Goal: Task Accomplishment & Management: Use online tool/utility

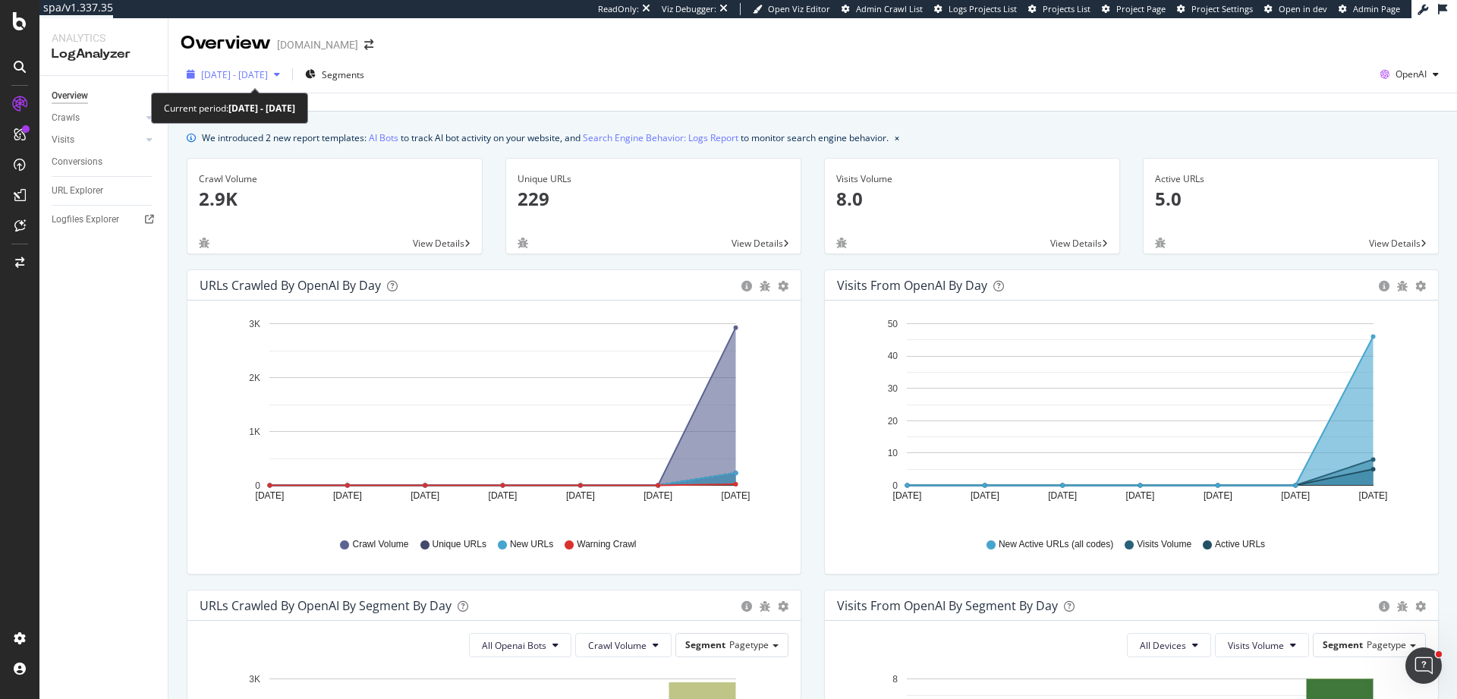
click at [260, 65] on div "2025 Sep. 11th - Sep. 17th" at bounding box center [233, 74] width 105 height 23
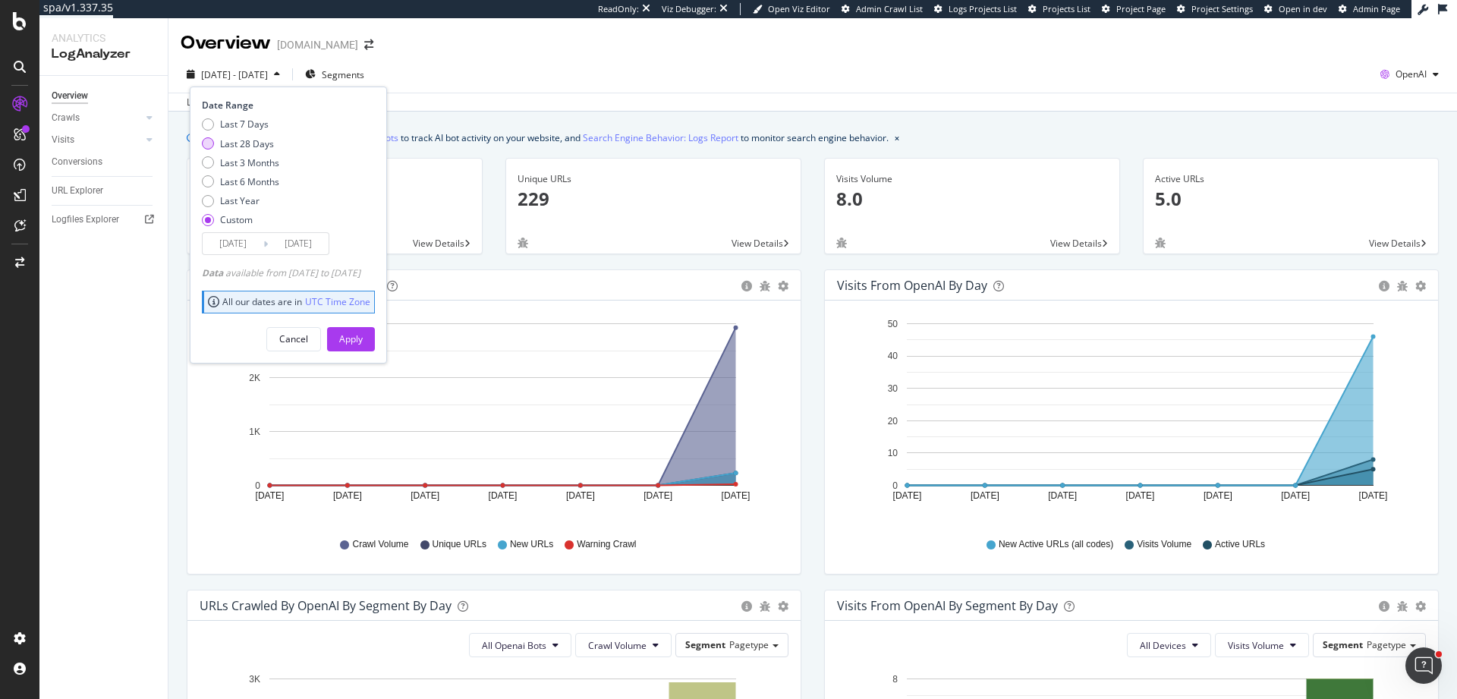
click at [262, 143] on div "Last 28 Days" at bounding box center [247, 143] width 54 height 13
type input "2025/08/24"
type input "2025/09/20"
click at [363, 344] on div "Apply" at bounding box center [351, 338] width 24 height 13
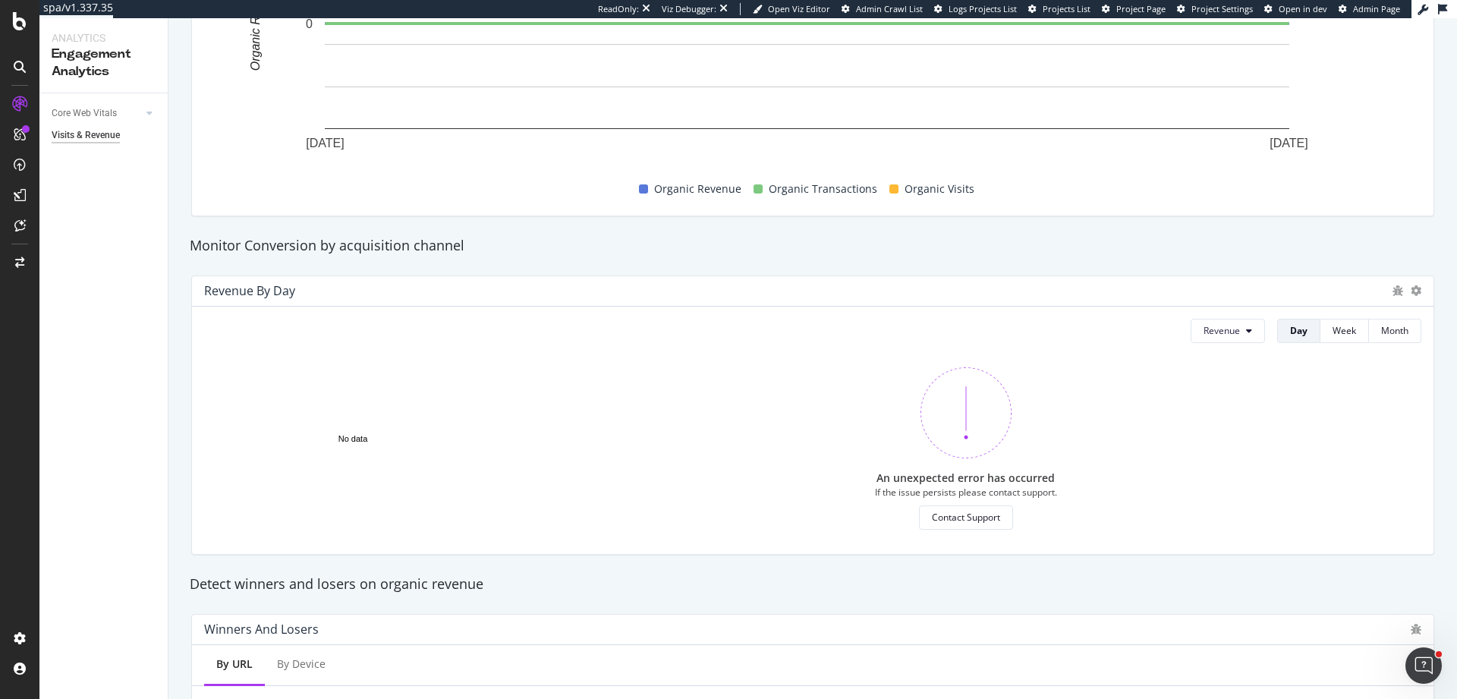
scroll to position [307, 0]
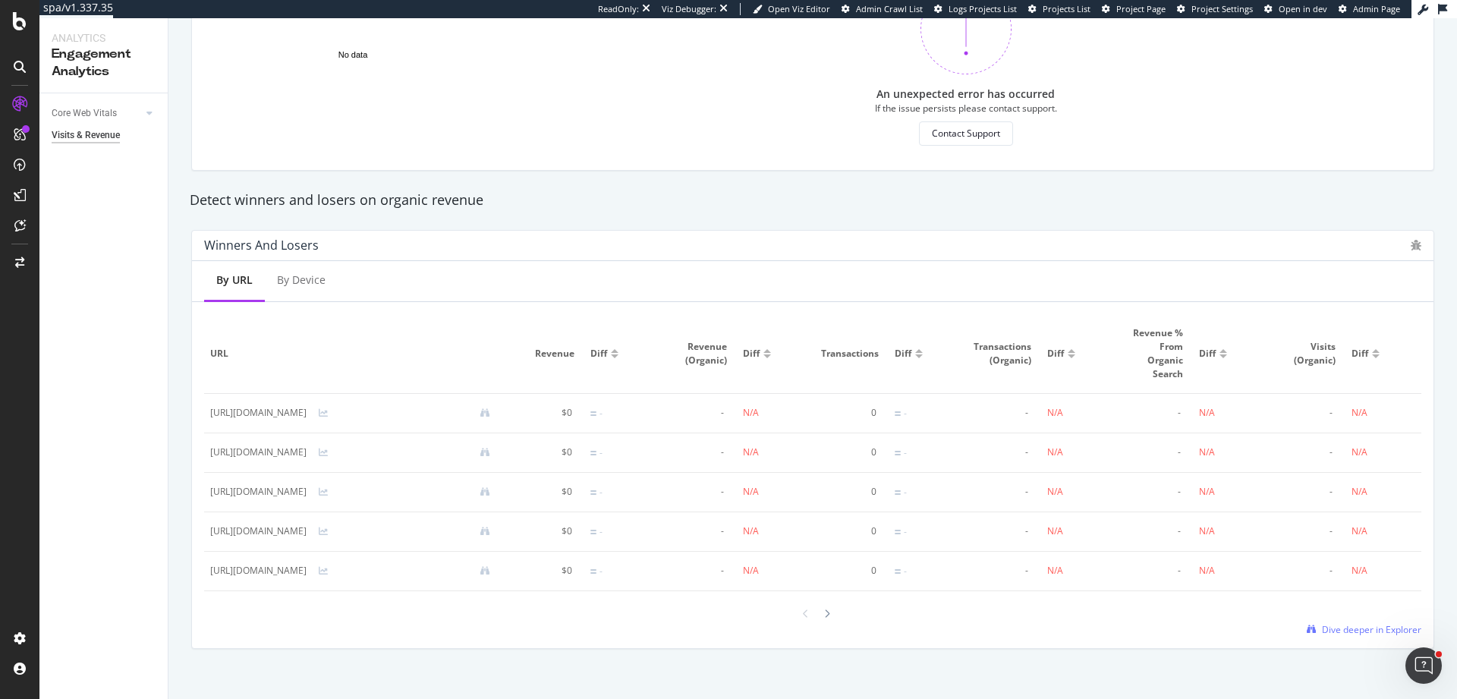
scroll to position [811, 0]
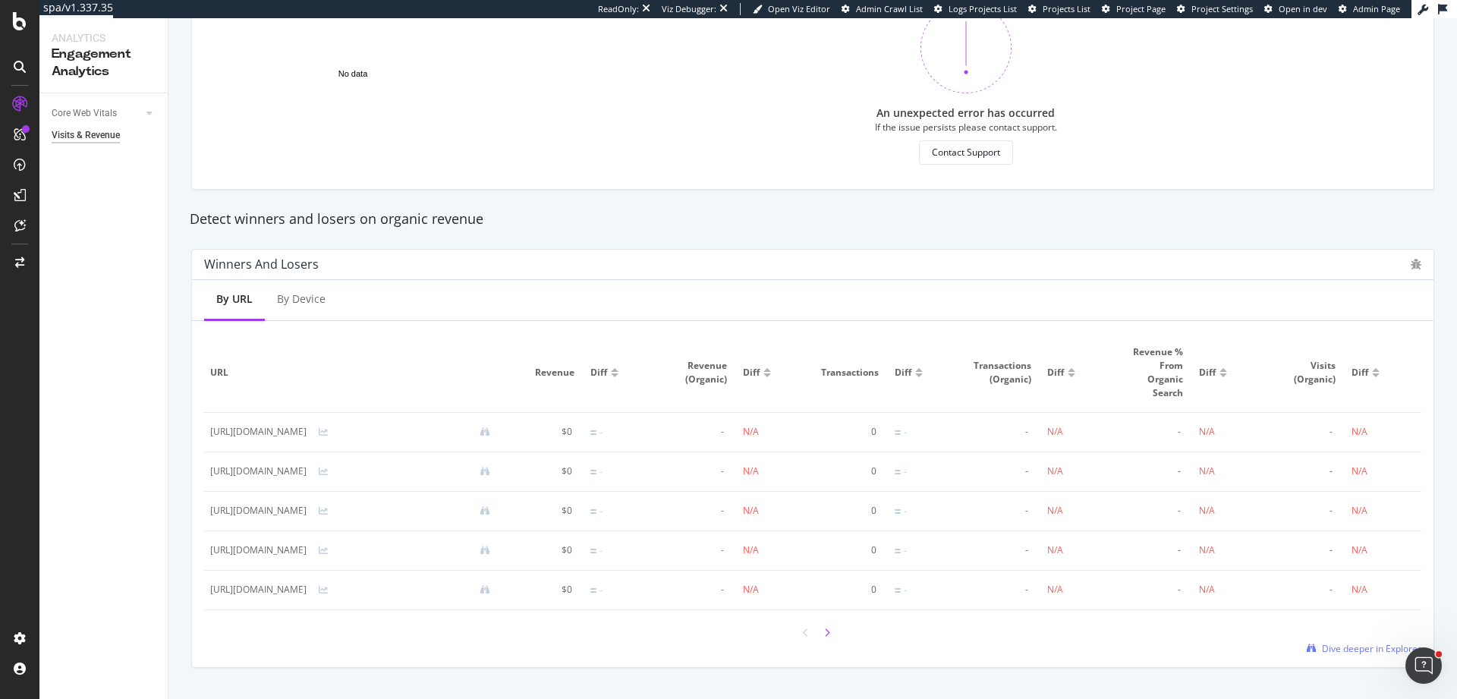
click at [824, 637] on icon at bounding box center [827, 632] width 6 height 9
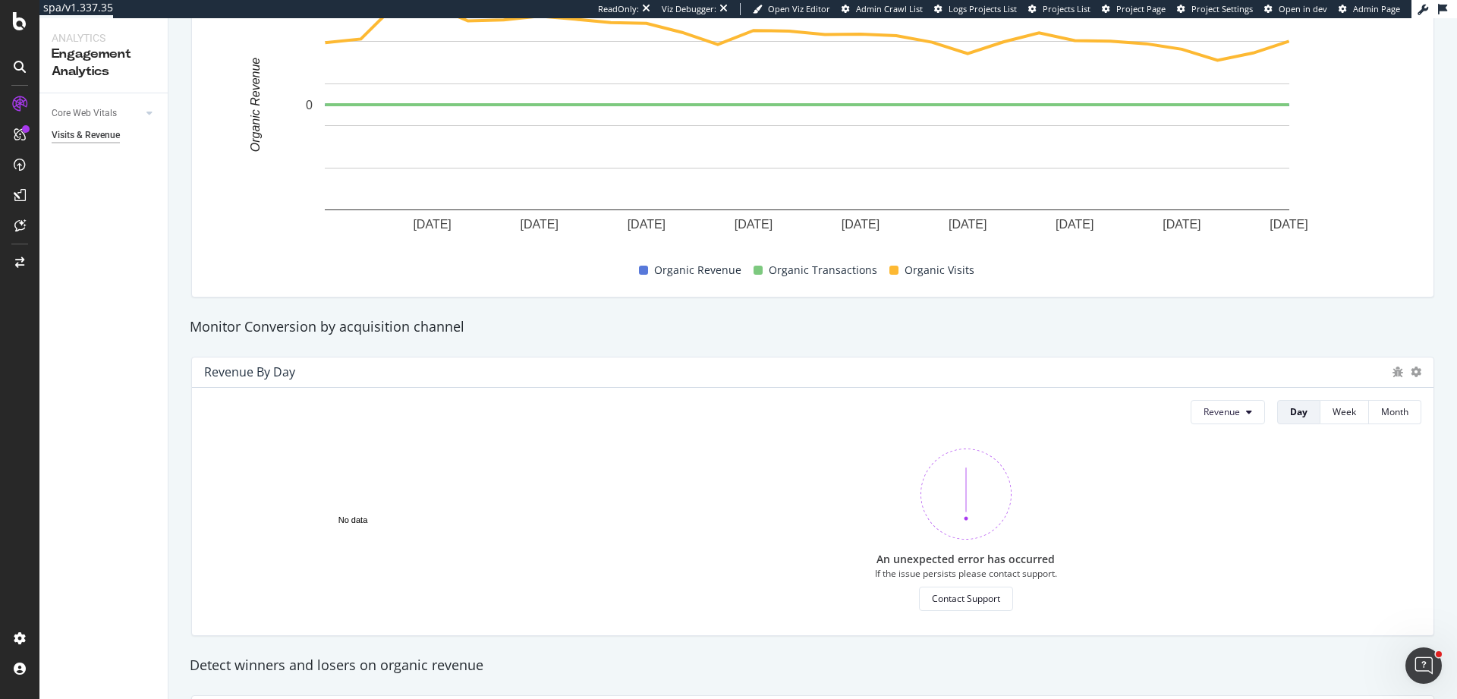
scroll to position [0, 0]
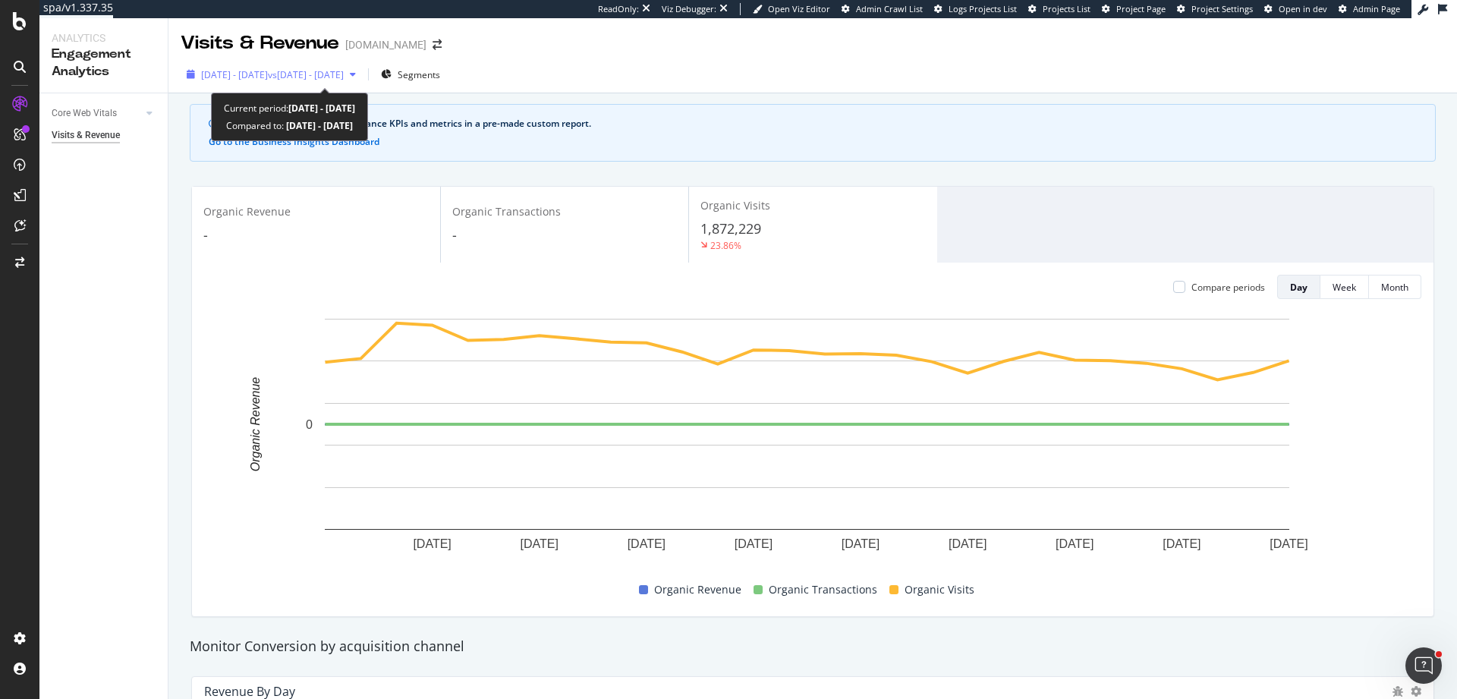
click at [256, 80] on span "[DATE] - [DATE]" at bounding box center [234, 74] width 67 height 13
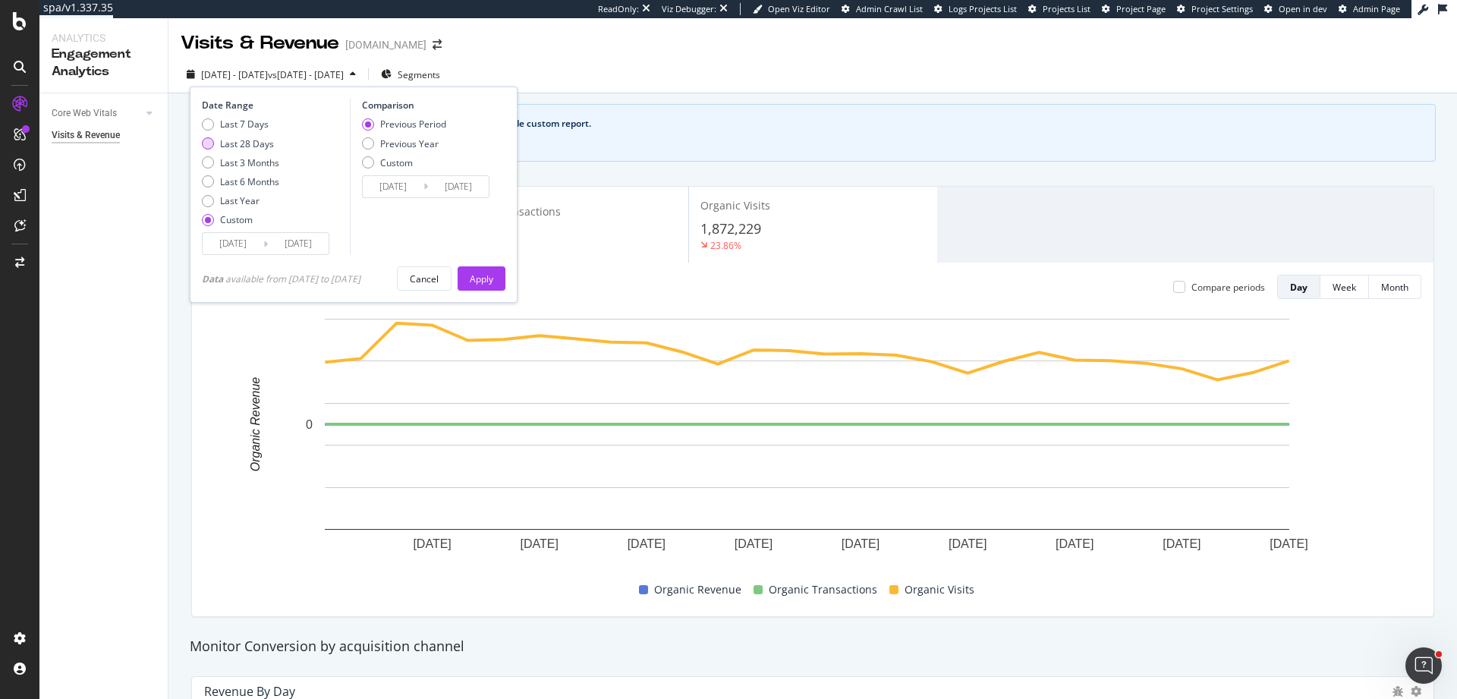
click at [266, 148] on div "Last 28 Days" at bounding box center [247, 143] width 54 height 13
type input "[DATE]"
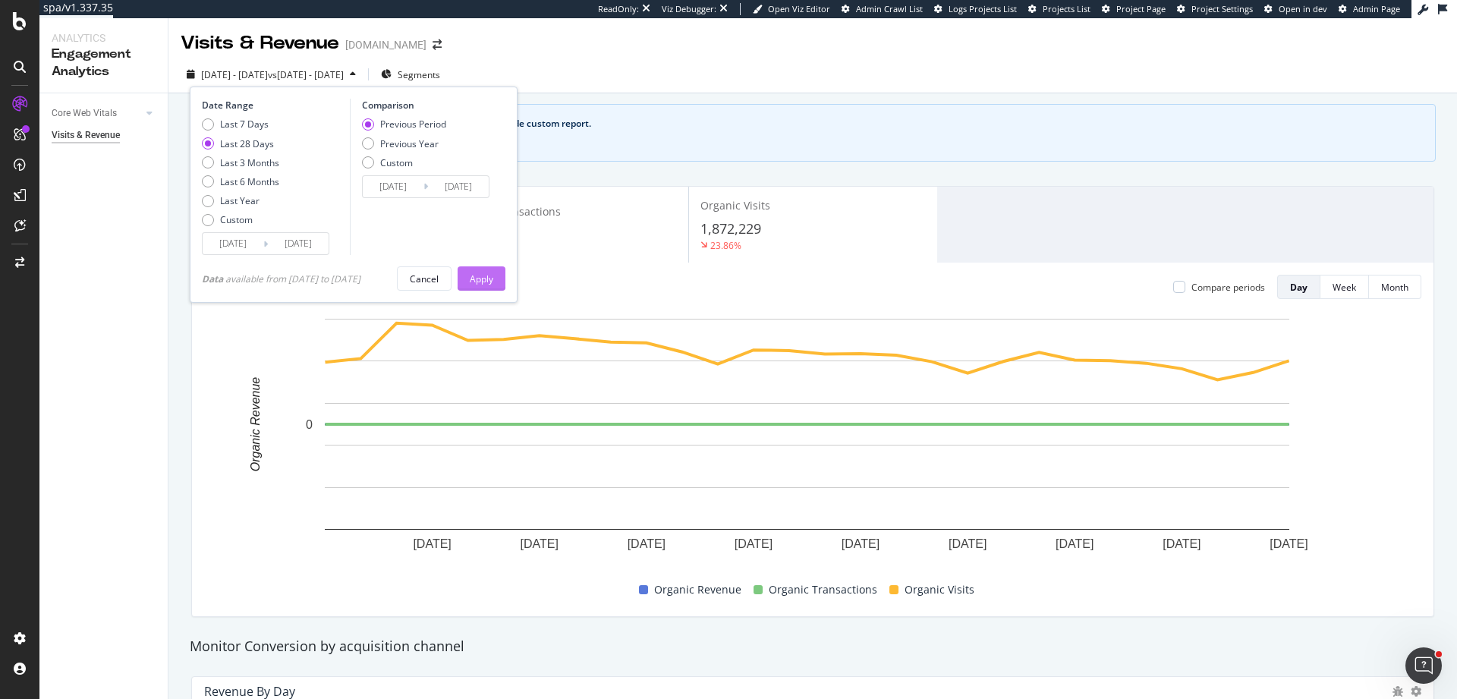
click at [477, 278] on div "Apply" at bounding box center [482, 278] width 24 height 13
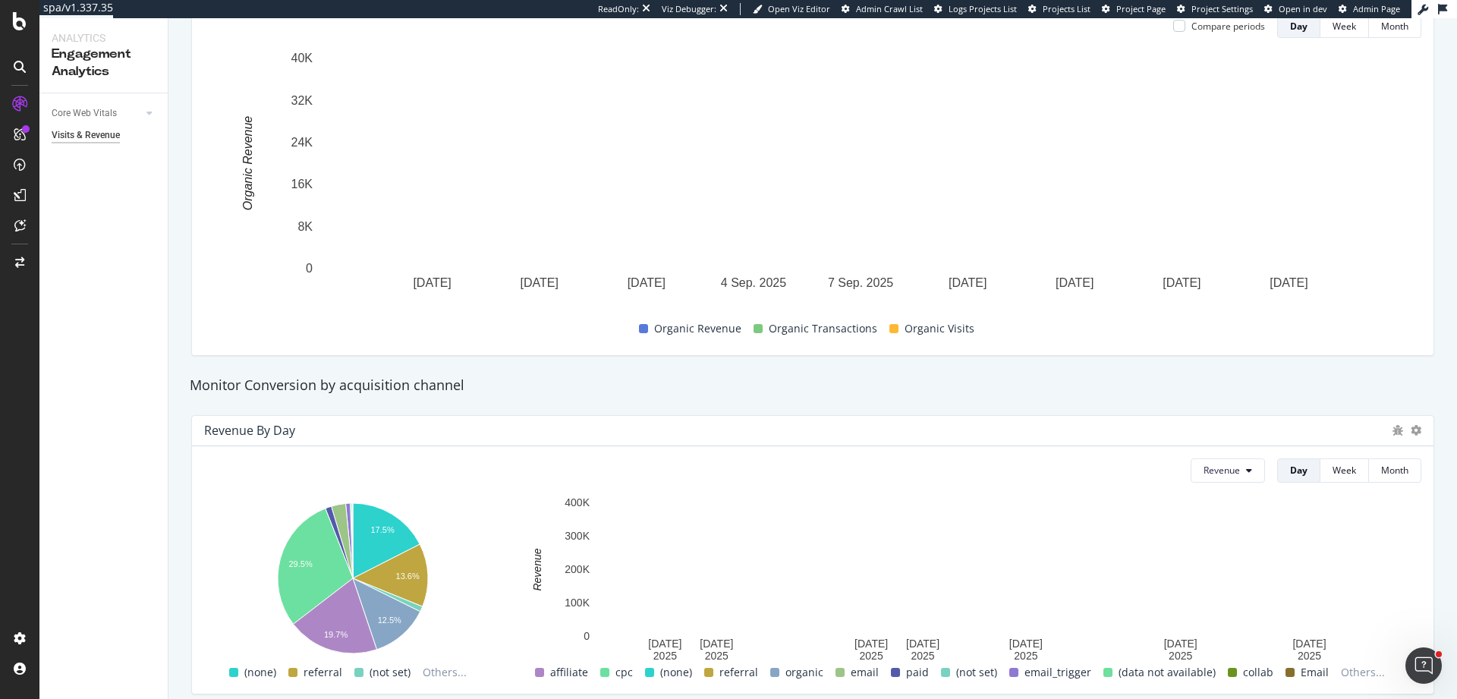
scroll to position [219, 0]
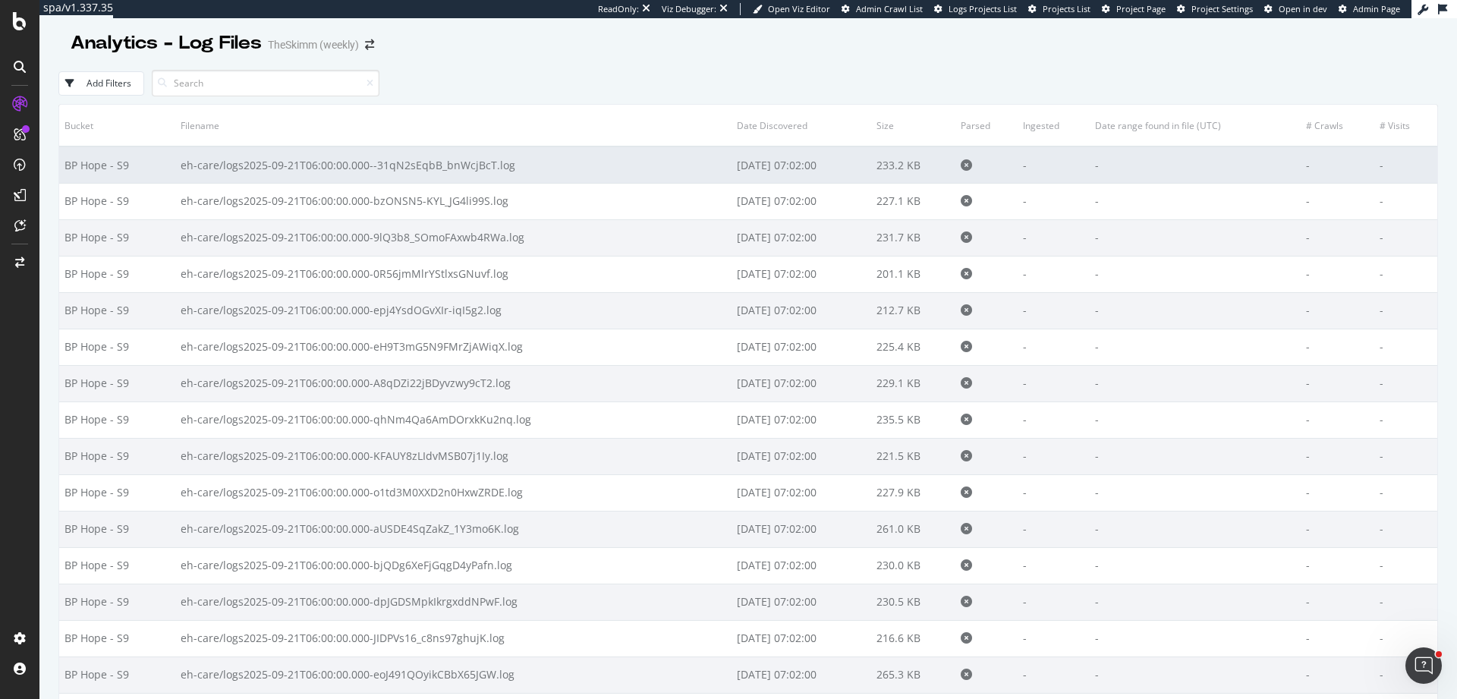
click at [501, 171] on td "eh-care/logs2025-09-21T06:00:00.000--31qN2sEqbB_bnWcjBcT.log" at bounding box center [453, 164] width 557 height 36
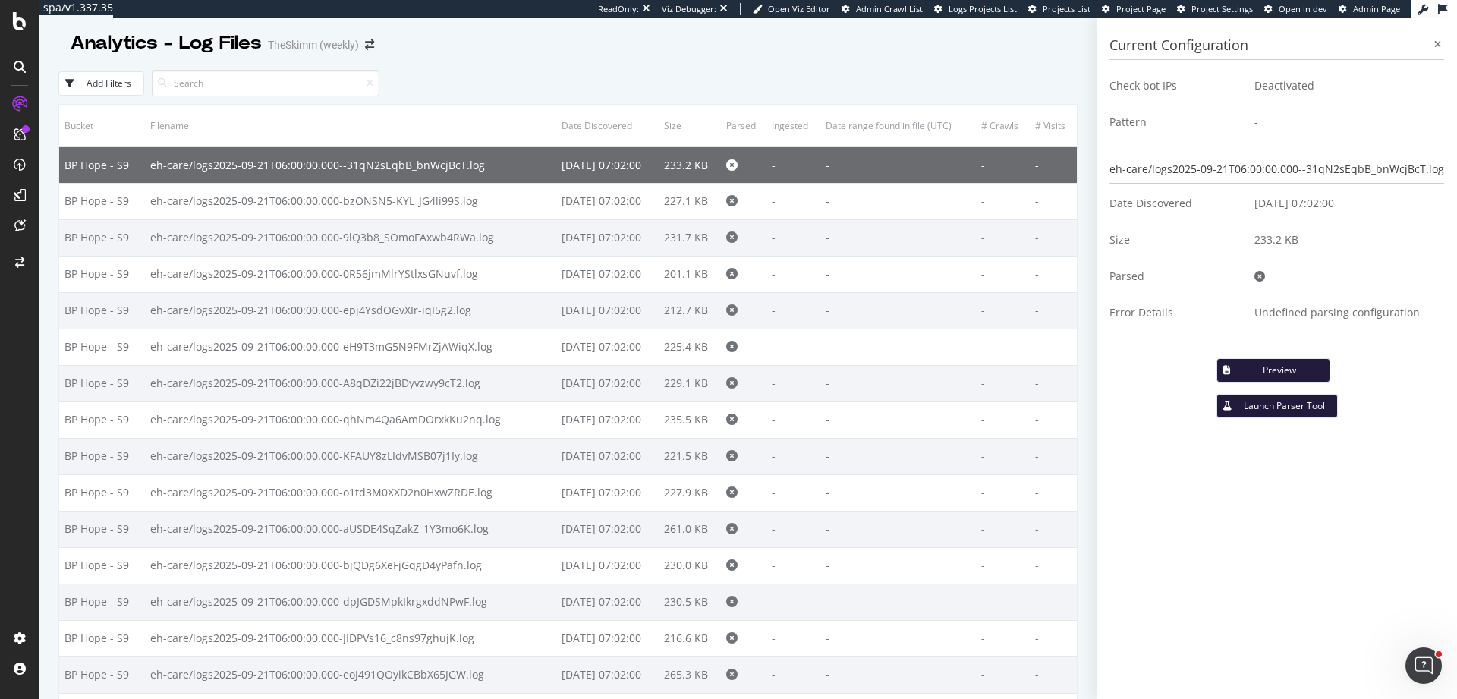
click at [1285, 372] on div "Preview" at bounding box center [1279, 369] width 75 height 13
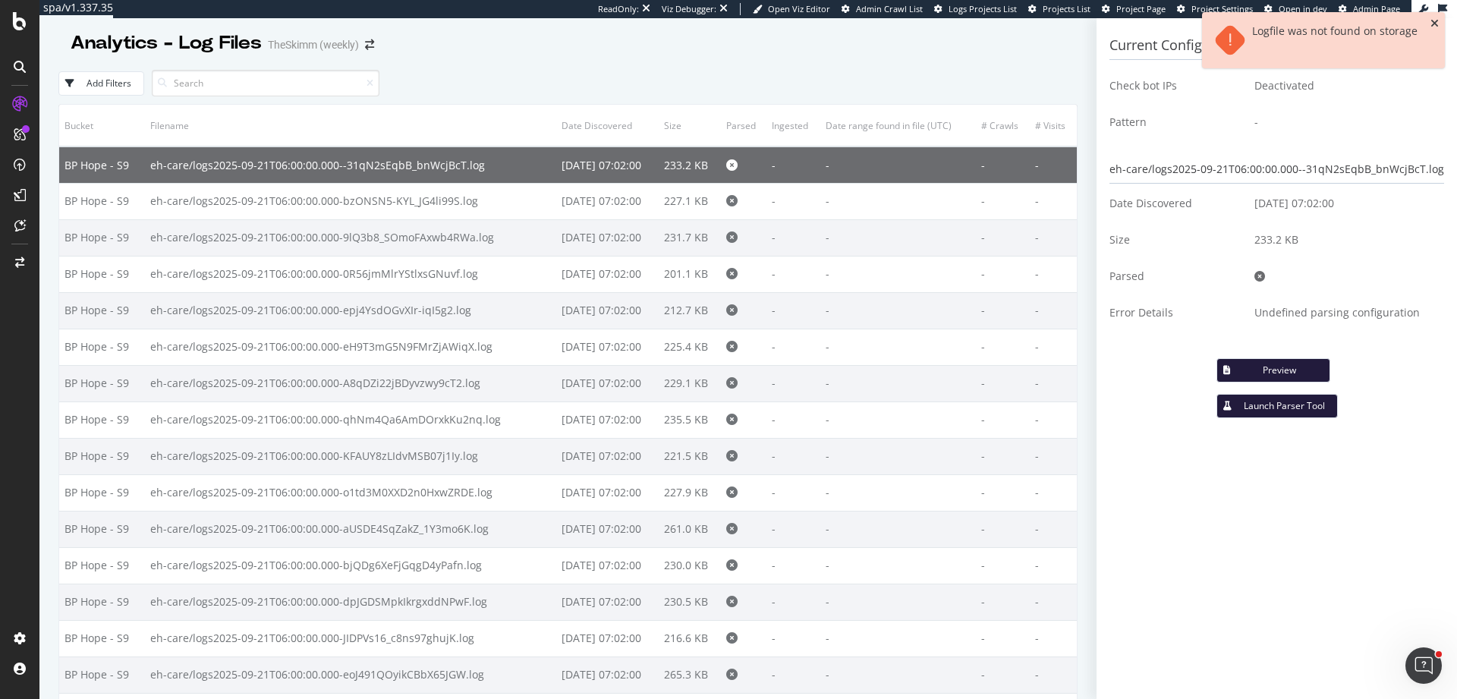
click at [1433, 26] on icon "close toast" at bounding box center [1434, 23] width 8 height 11
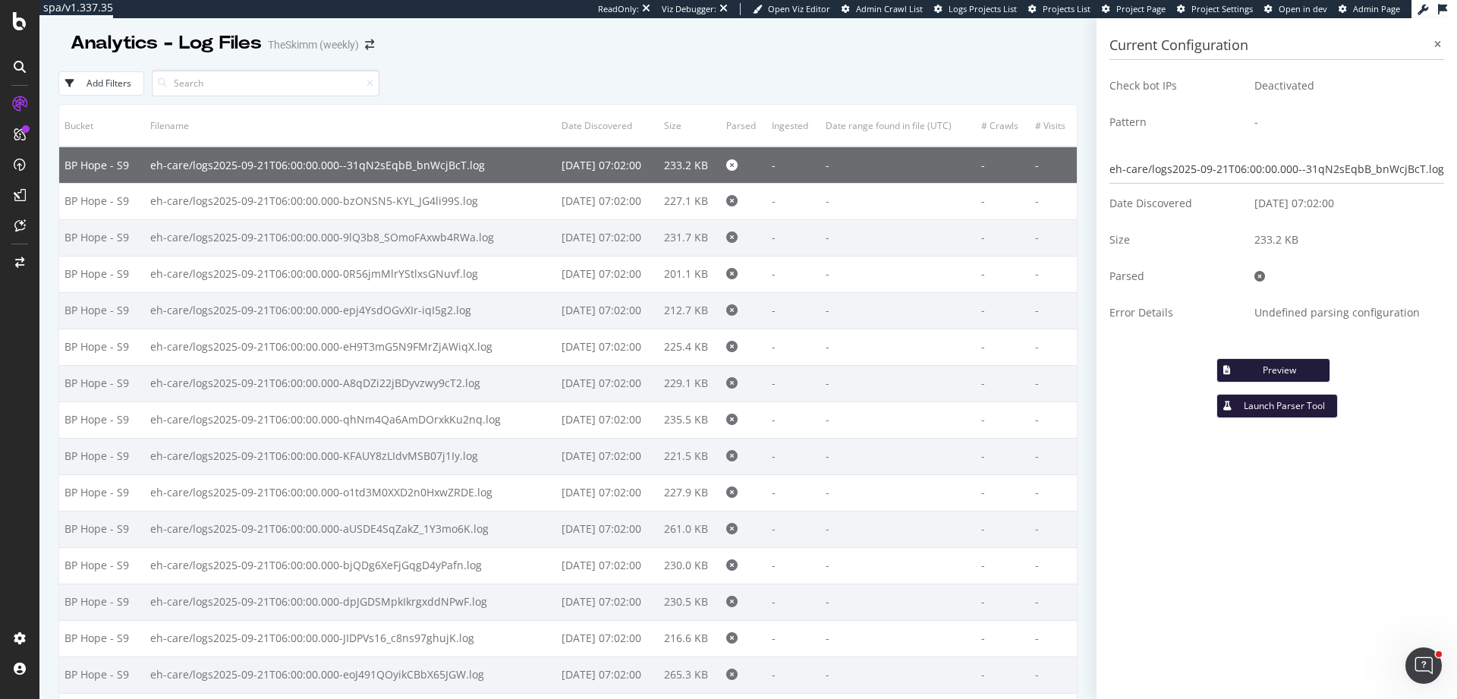
click at [1261, 464] on div "Current Configuration Check bot IPs Deactivated Pattern - eh-care/logs2025-09-2…" at bounding box center [1276, 358] width 360 height 681
